Goal: Find specific page/section: Find specific page/section

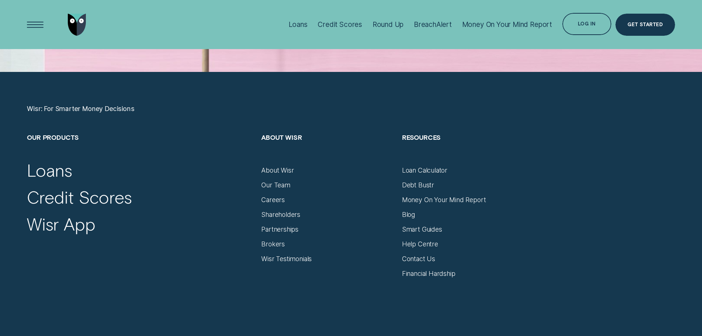
scroll to position [3056, 0]
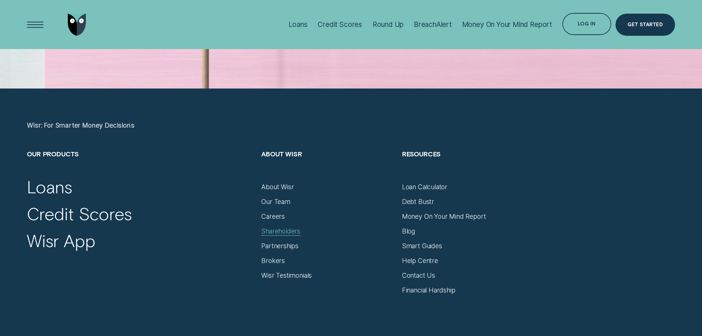
click at [281, 232] on div "Shareholders" at bounding box center [280, 231] width 39 height 8
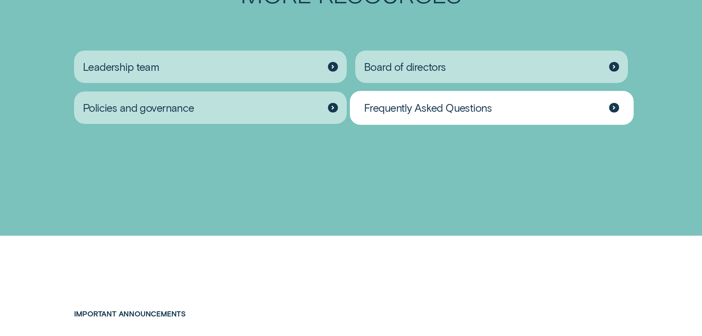
scroll to position [1406, 0]
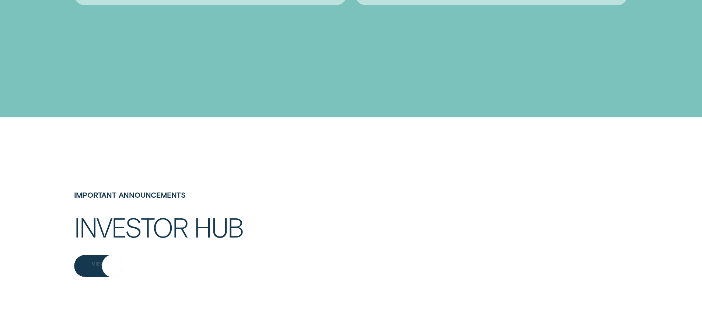
click at [94, 266] on div "View" at bounding box center [98, 264] width 13 height 4
